Goal: Information Seeking & Learning: Learn about a topic

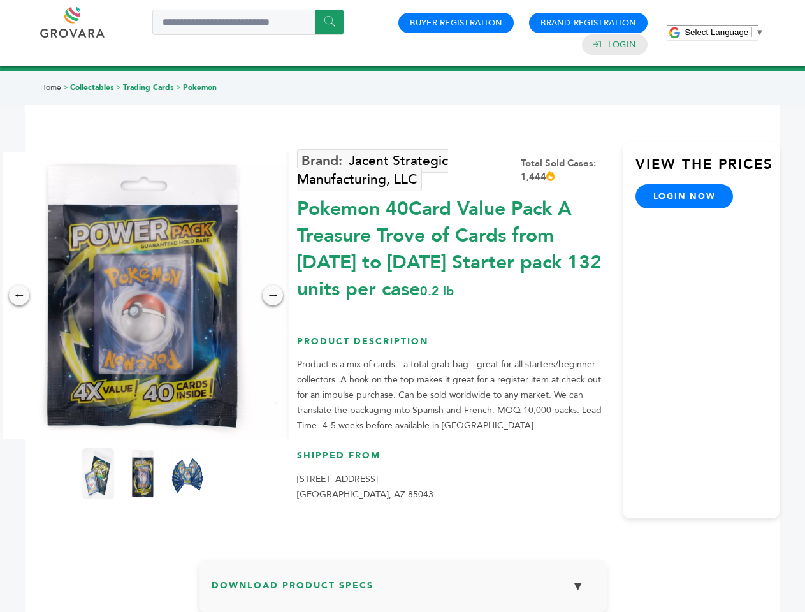
click at [724, 32] on span "Select Language" at bounding box center [716, 32] width 64 height 10
click at [143, 295] on img at bounding box center [142, 295] width 287 height 287
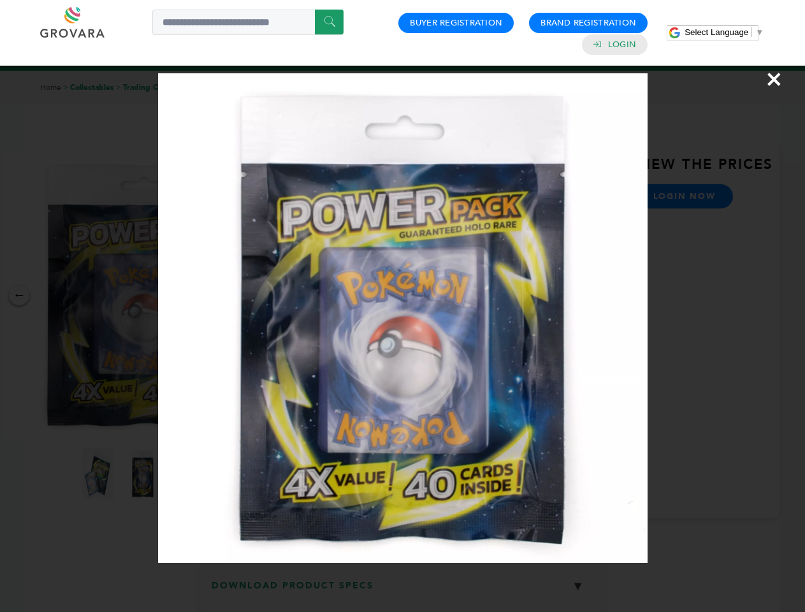
click at [19, 295] on div "×" at bounding box center [402, 306] width 805 height 612
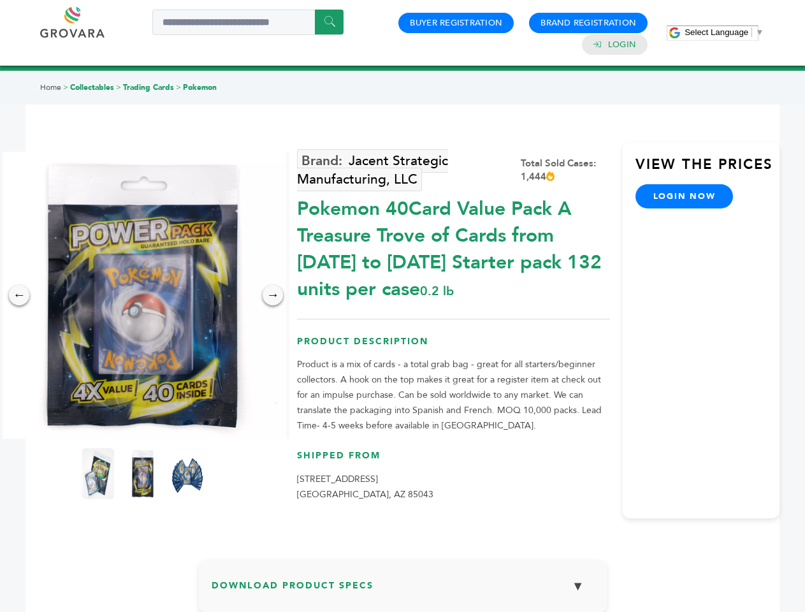
click at [273, 295] on div "→" at bounding box center [273, 295] width 20 height 20
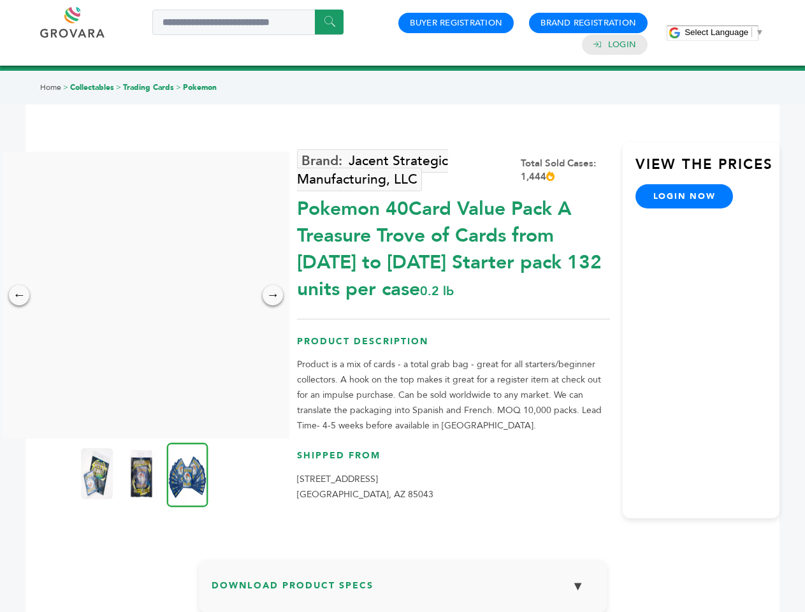
click at [98, 473] on img at bounding box center [97, 473] width 32 height 51
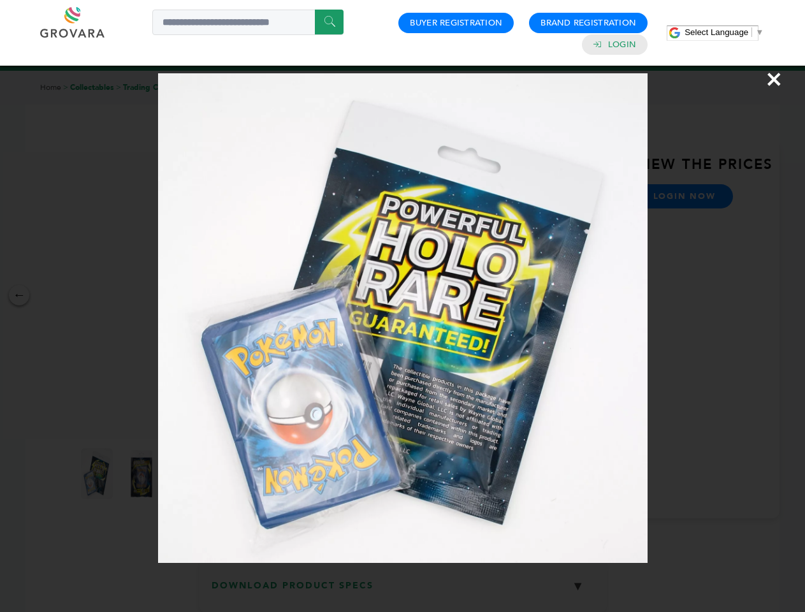
click at [143, 473] on div "×" at bounding box center [402, 306] width 805 height 612
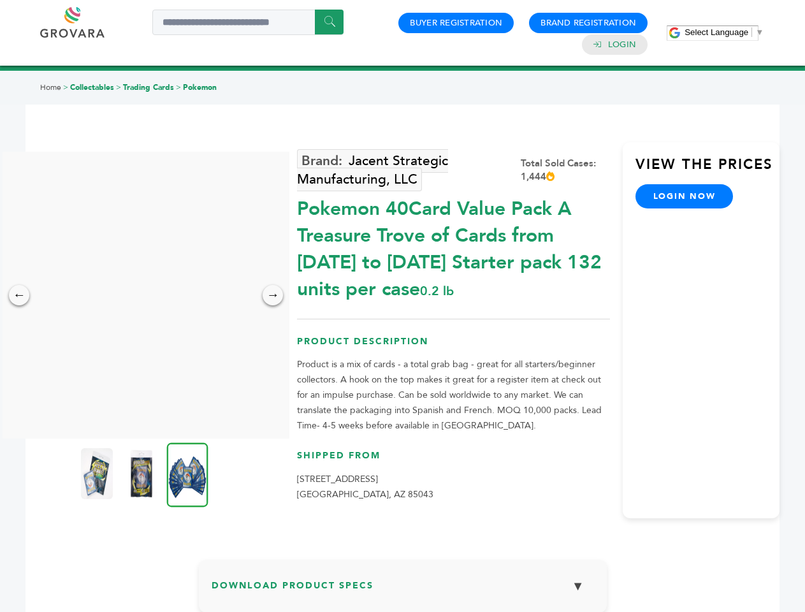
click at [187, 473] on img at bounding box center [187, 474] width 41 height 64
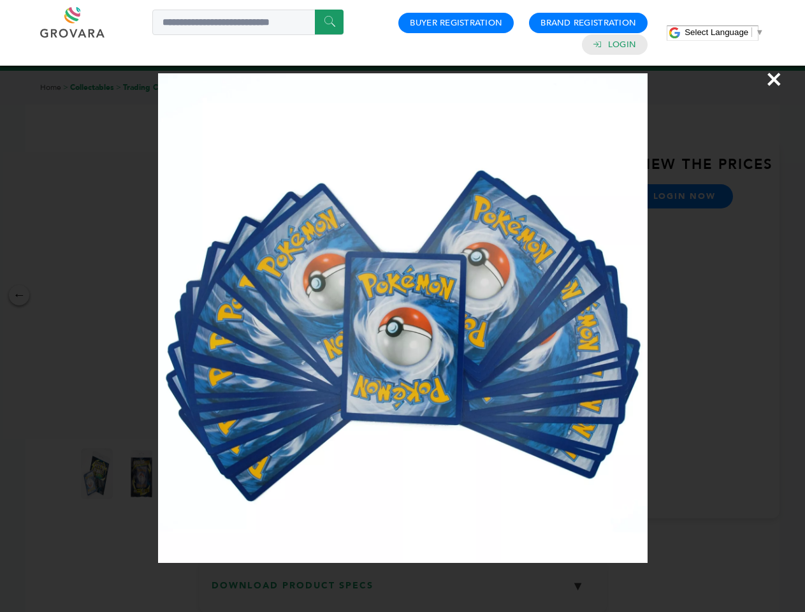
click at [403, 591] on div "×" at bounding box center [402, 306] width 805 height 612
